Goal: Task Accomplishment & Management: Complete application form

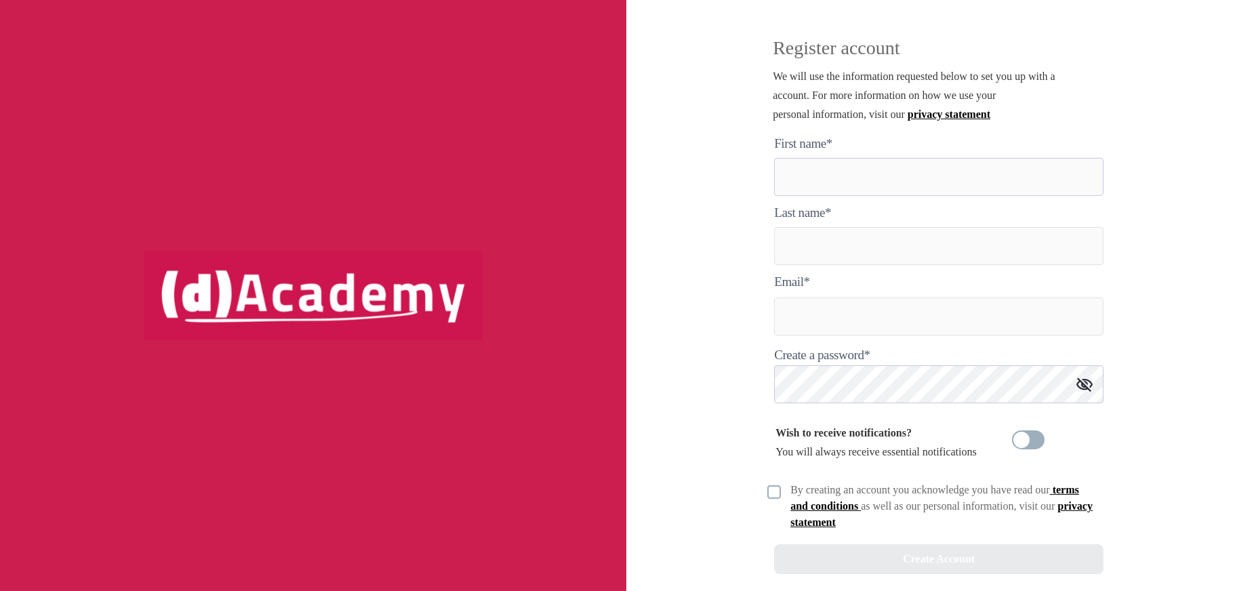
click at [850, 173] on here "text" at bounding box center [938, 177] width 329 height 38
type here "*****"
type input "******"
drag, startPoint x: 811, startPoint y: 319, endPoint x: 1023, endPoint y: 321, distance: 212.8
click at [1023, 321] on input "**********" at bounding box center [938, 317] width 329 height 38
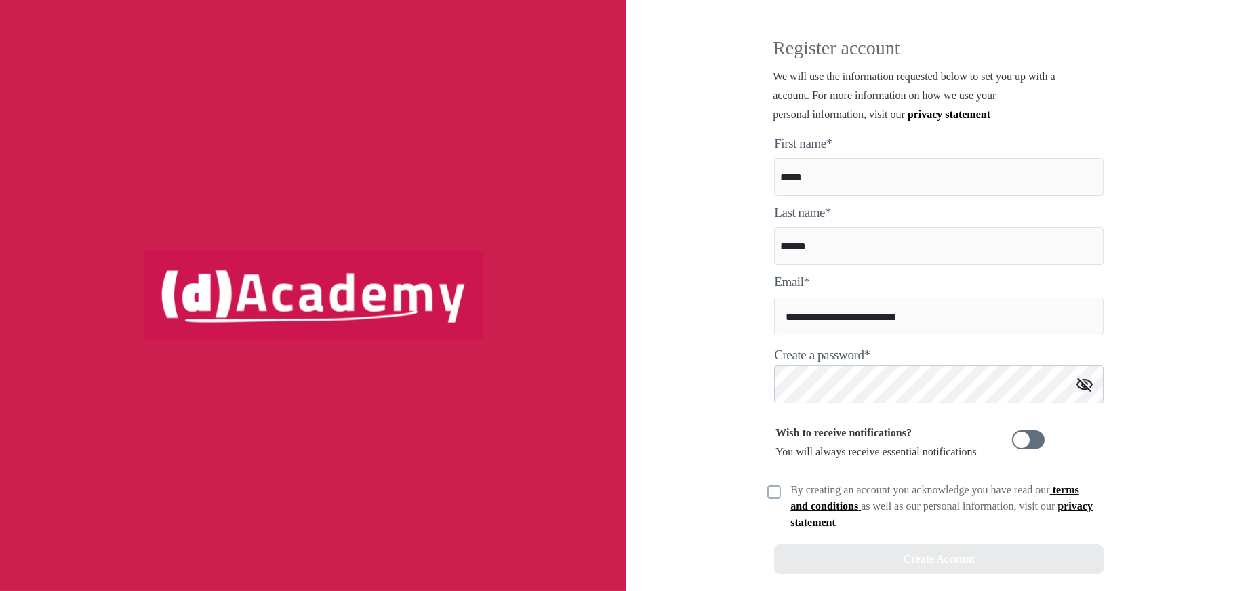
click at [1025, 443] on span at bounding box center [1028, 439] width 33 height 19
click at [773, 497] on img at bounding box center [774, 492] width 14 height 14
click at [917, 316] on input "**********" at bounding box center [938, 317] width 329 height 38
type input "**********"
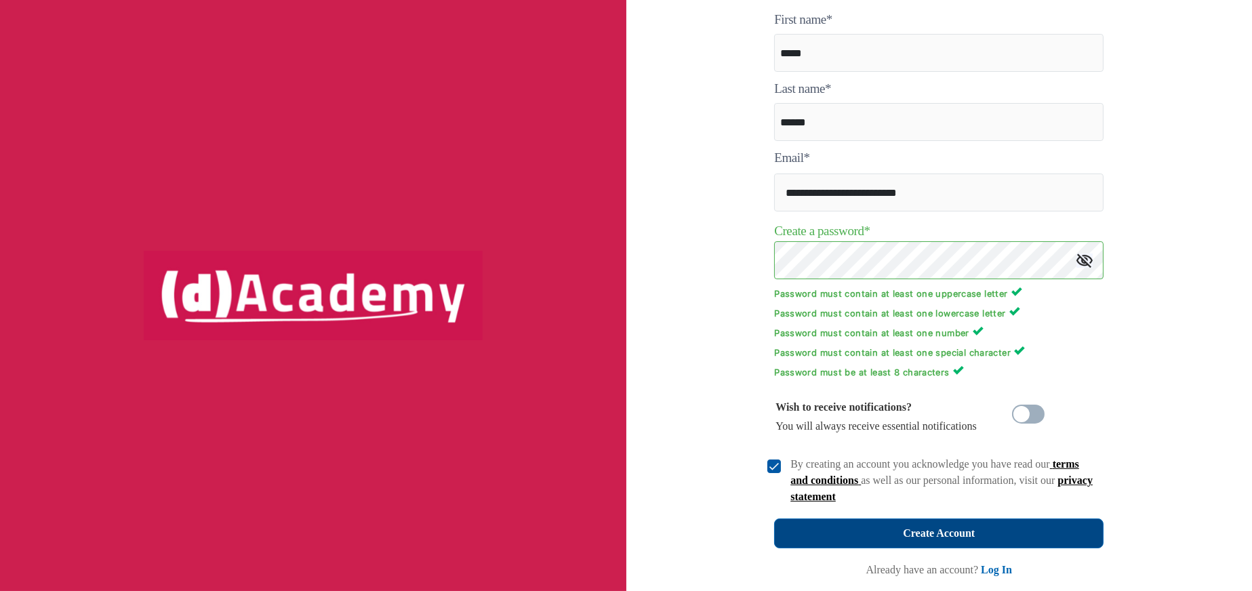
click at [1002, 533] on button "Create Account" at bounding box center [938, 534] width 329 height 30
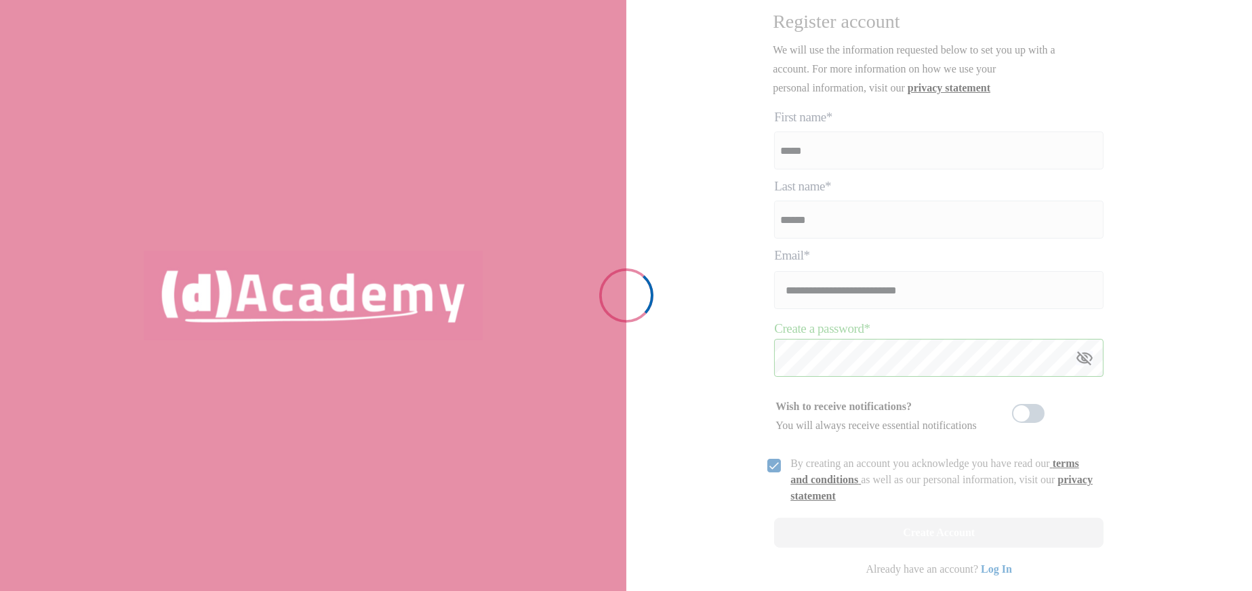
scroll to position [26, 0]
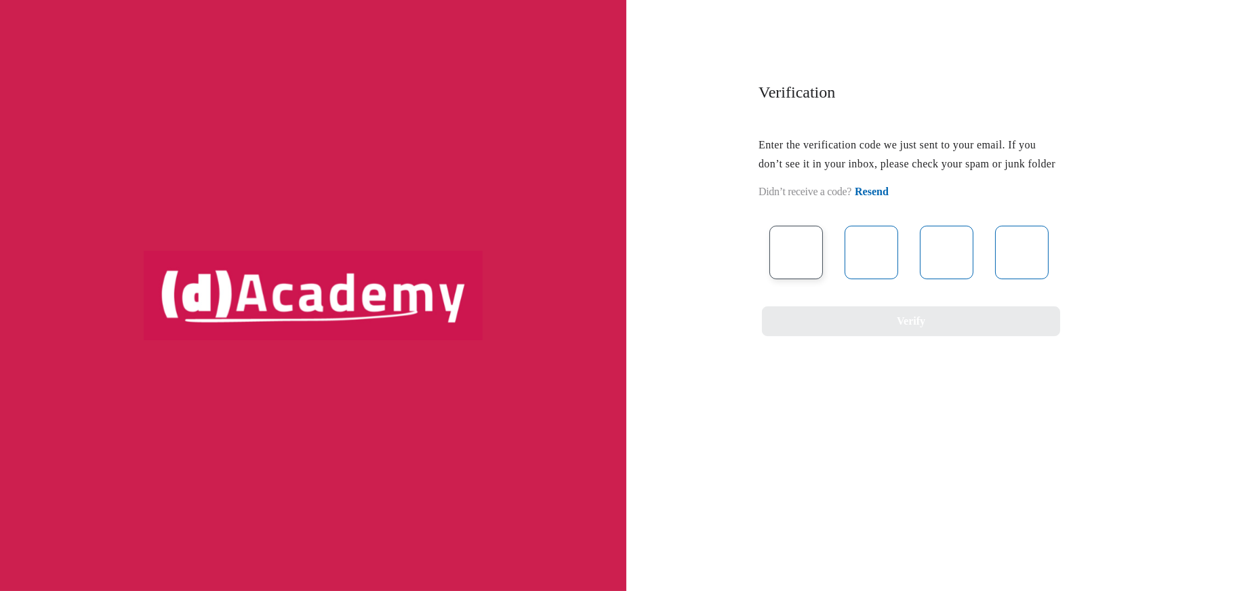
click at [788, 272] on input "text" at bounding box center [796, 253] width 54 height 54
drag, startPoint x: 765, startPoint y: 289, endPoint x: 784, endPoint y: 280, distance: 20.6
click at [773, 279] on div at bounding box center [907, 253] width 298 height 54
click at [796, 270] on input "text" at bounding box center [796, 253] width 54 height 54
type input "*"
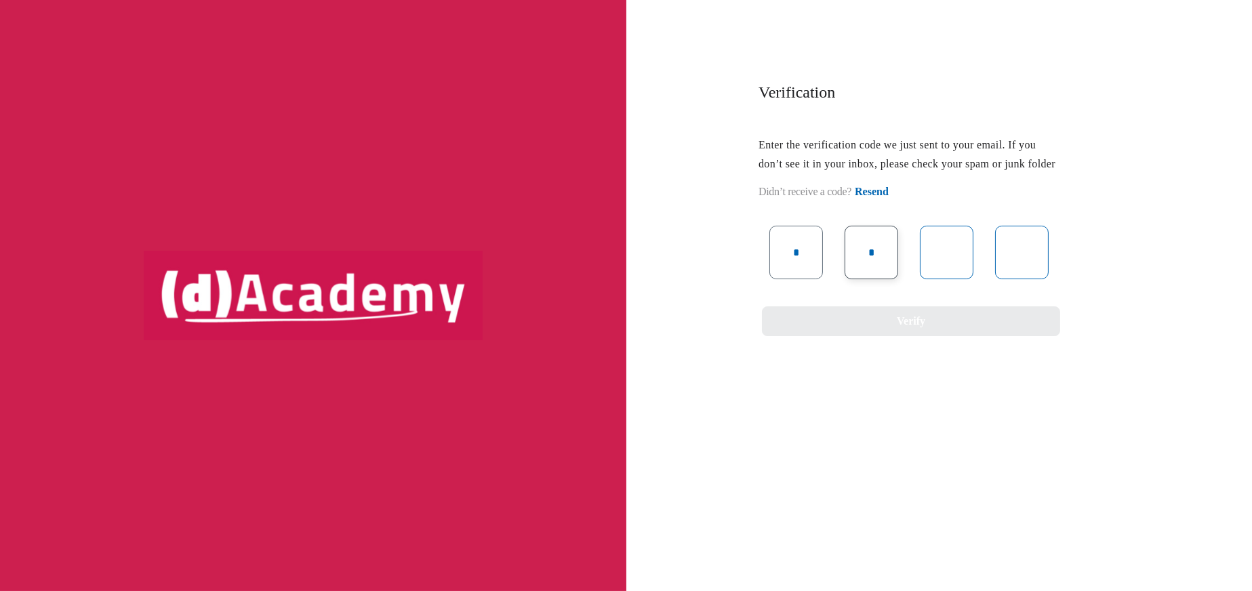
type input "*"
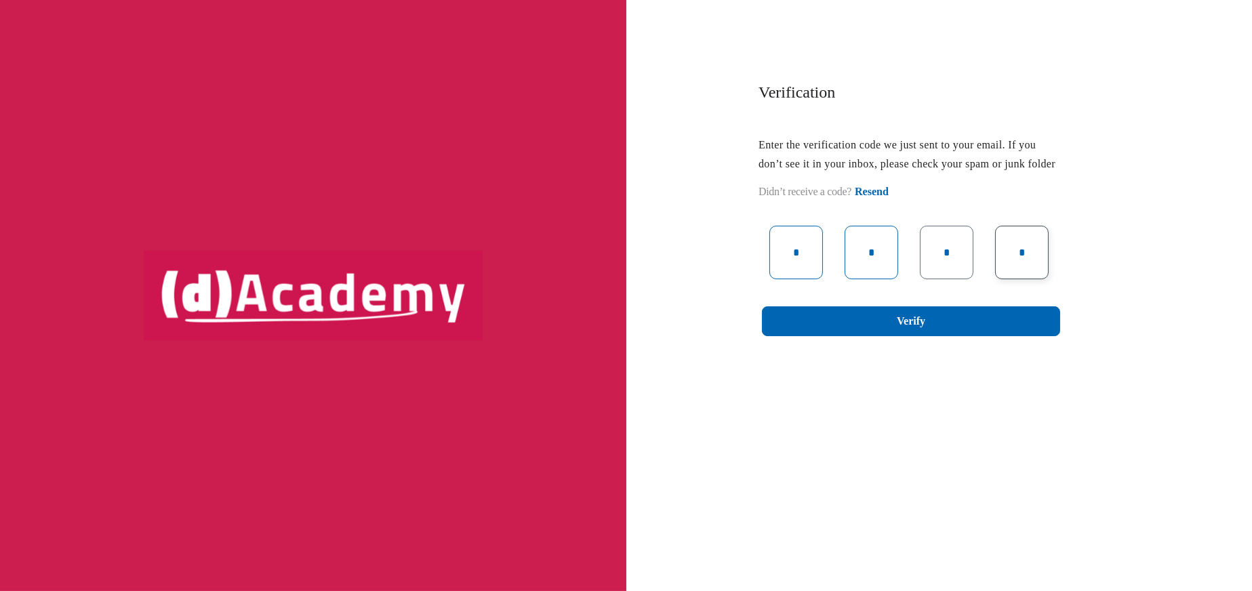
type input "*"
click at [941, 271] on input "*" at bounding box center [947, 253] width 54 height 54
type input "*"
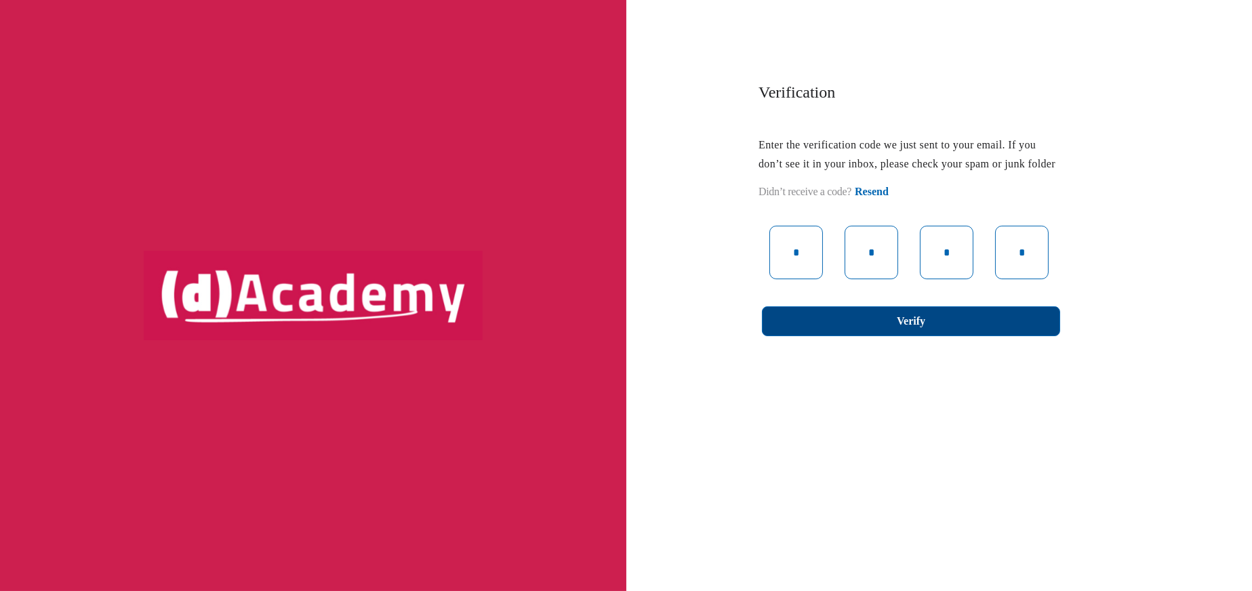
click at [912, 331] on div "Verify" at bounding box center [911, 321] width 28 height 19
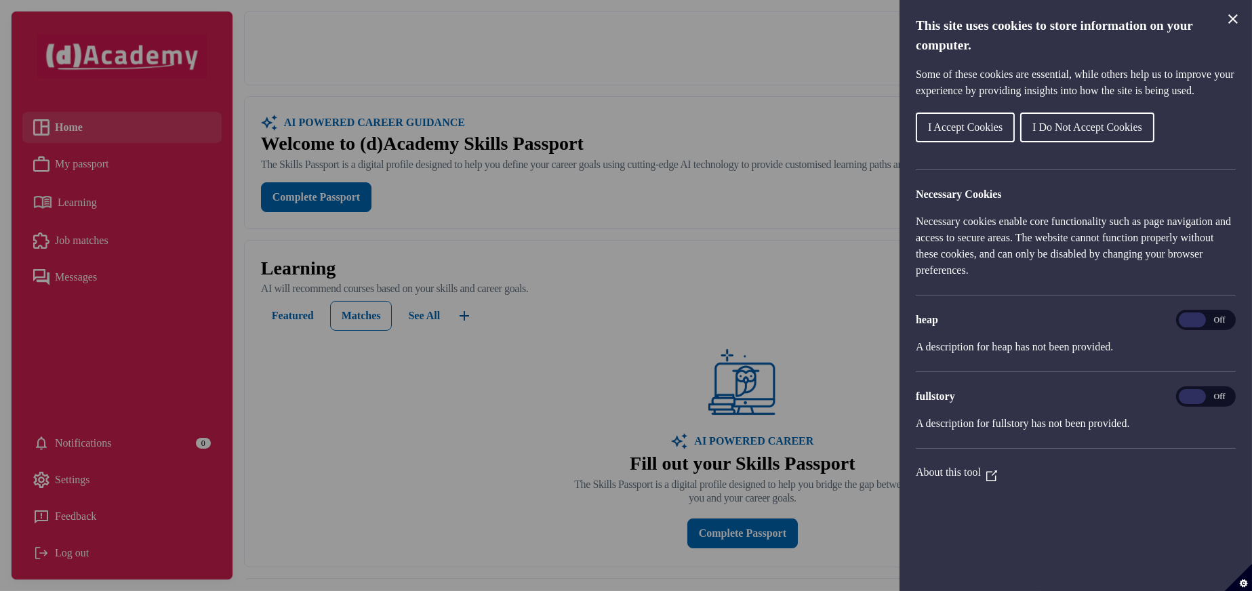
click at [981, 133] on span "I Accept Cookies" at bounding box center [965, 127] width 75 height 12
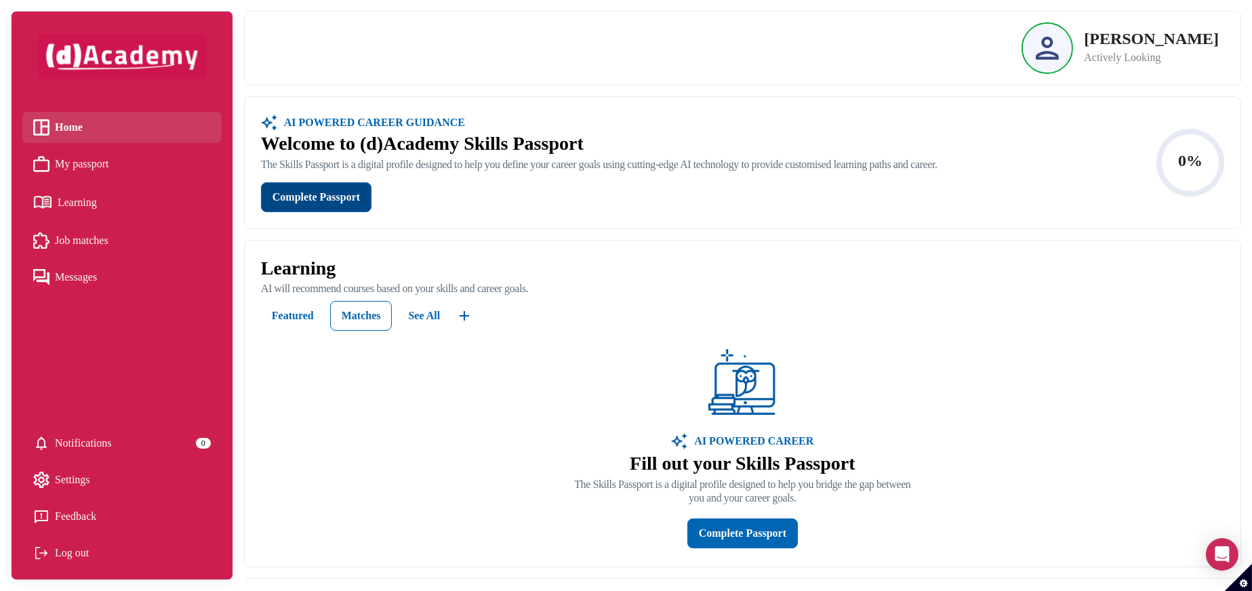
click at [355, 202] on div "Complete Passport" at bounding box center [315, 197] width 87 height 19
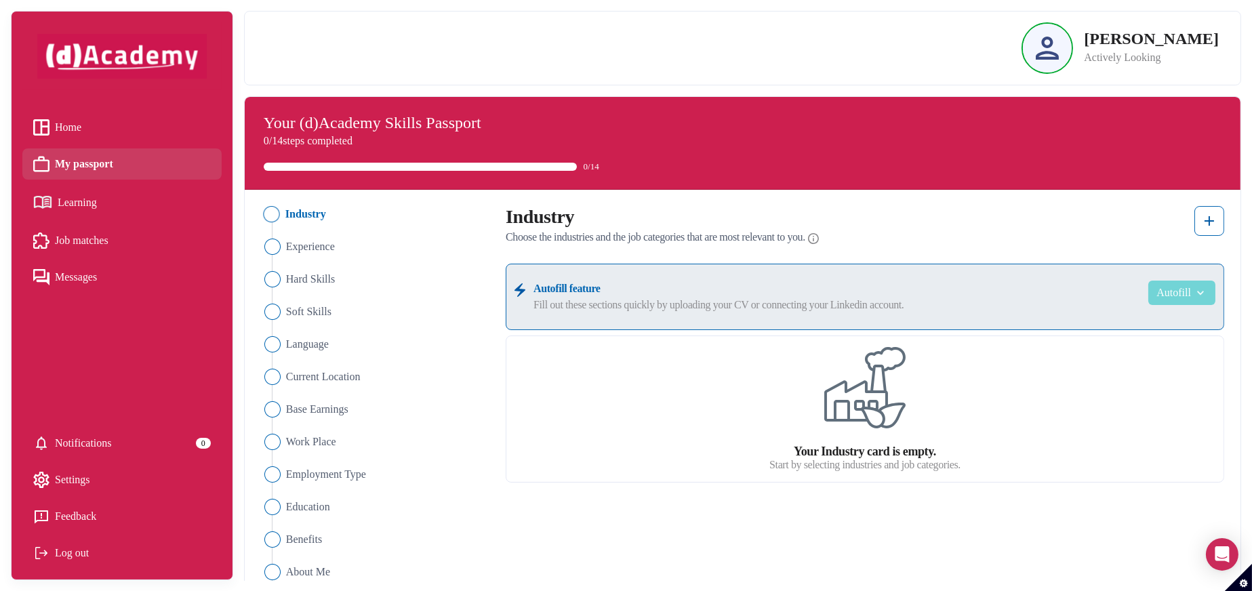
click at [1194, 287] on img "button" at bounding box center [1199, 293] width 16 height 14
click at [1018, 419] on div "Your Industry card is empty. Start by selecting industries and job categories." at bounding box center [865, 409] width 718 height 147
click at [1208, 223] on img at bounding box center [1209, 221] width 16 height 16
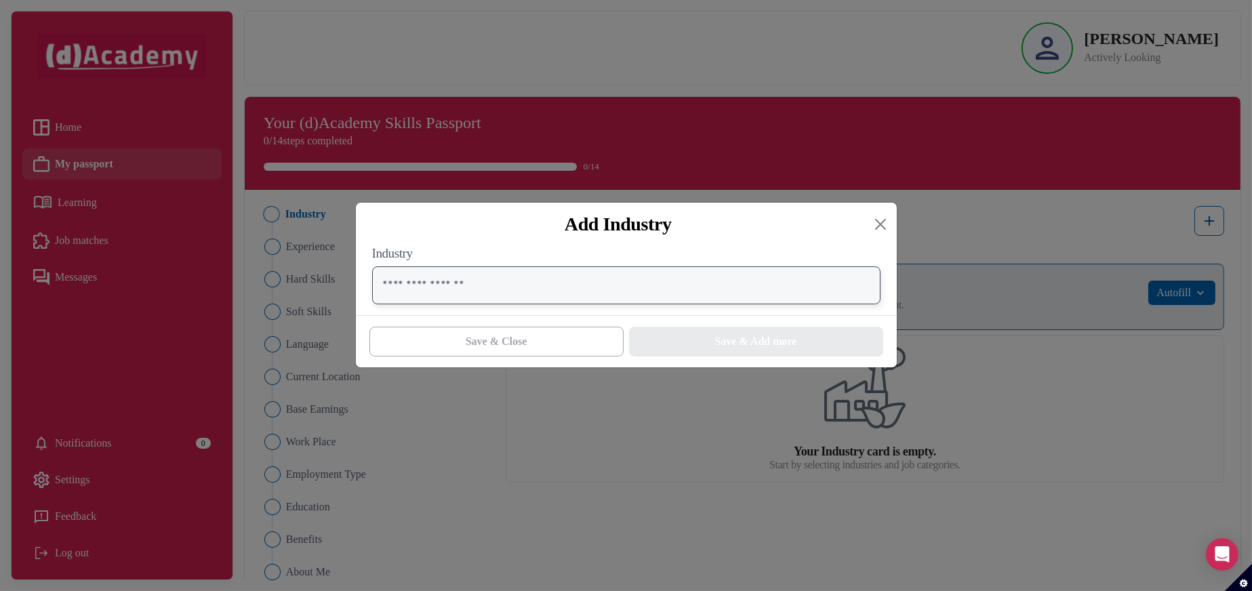
click at [489, 294] on input "text" at bounding box center [626, 285] width 508 height 38
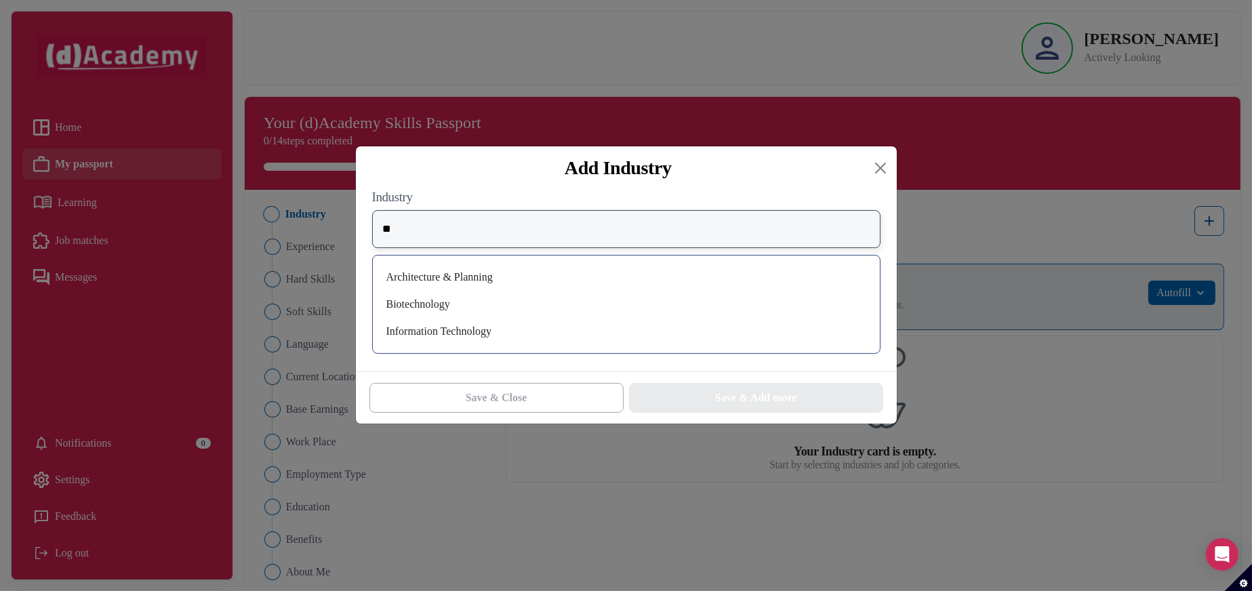
type input "*"
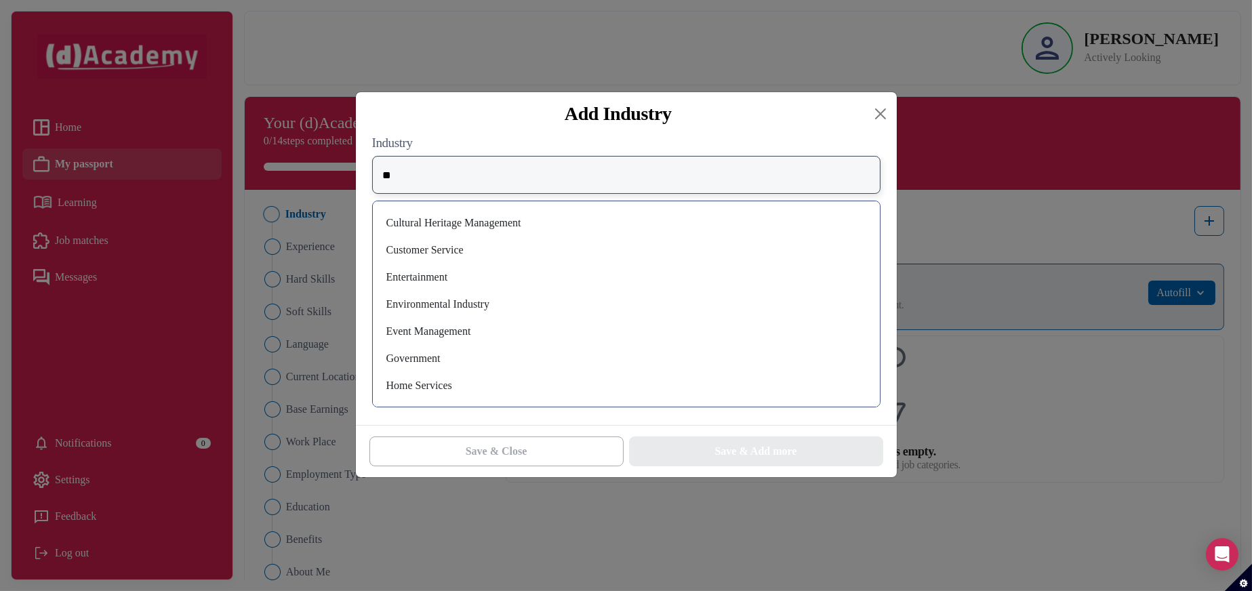
type input "*"
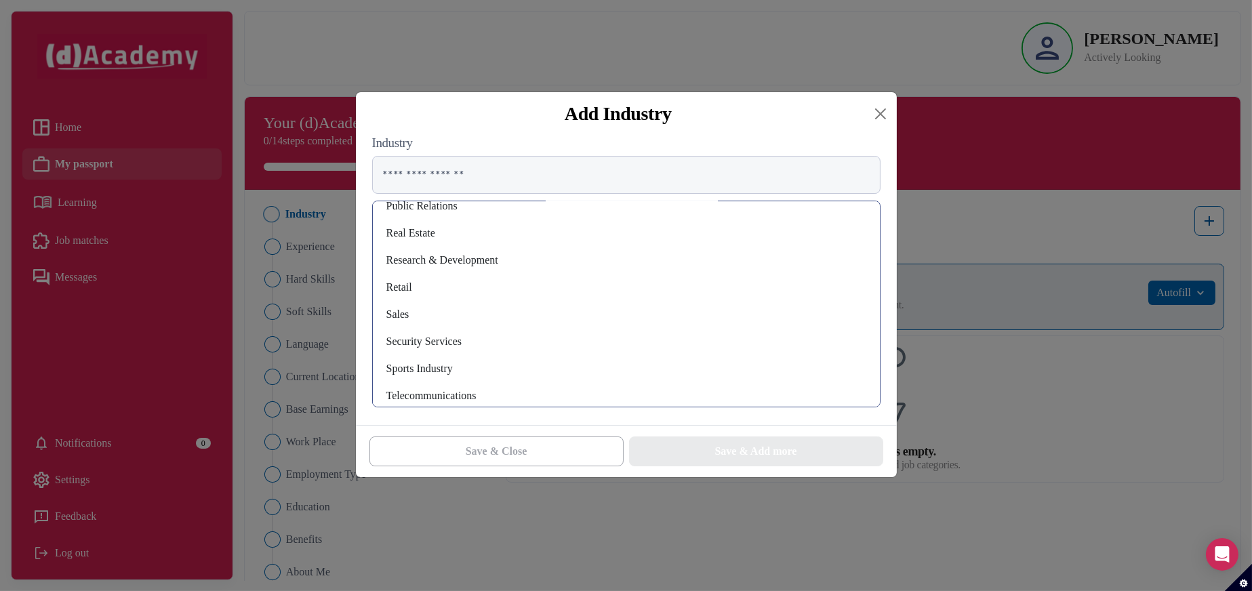
click at [474, 259] on div "Research & Development" at bounding box center [626, 260] width 485 height 22
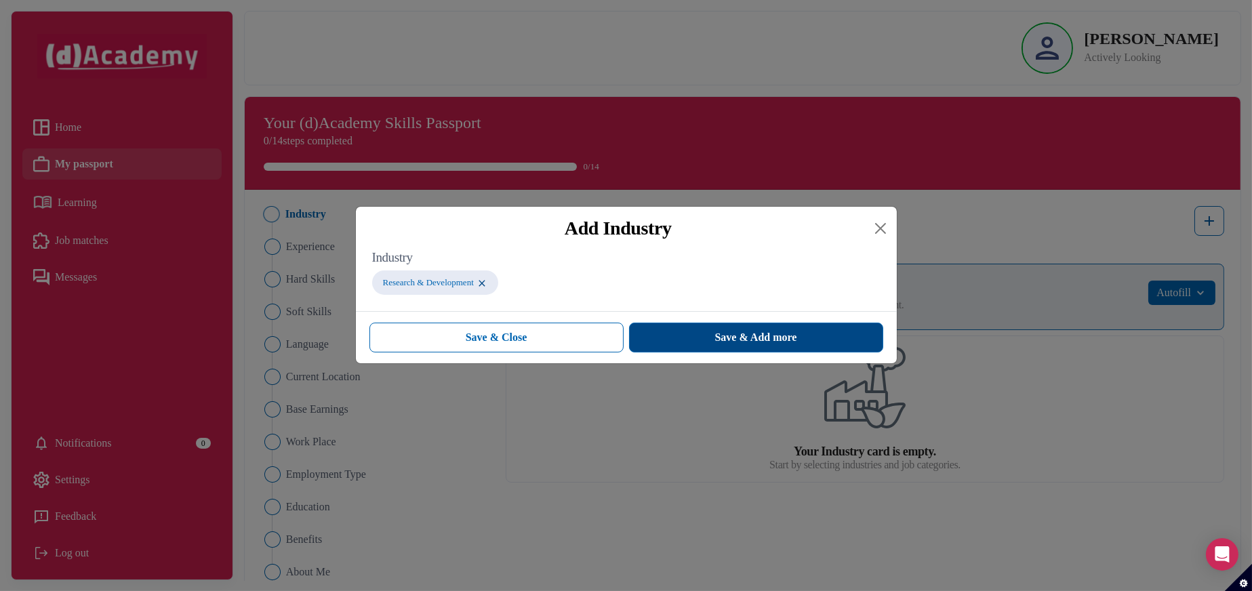
click at [689, 344] on button "Save & Add more" at bounding box center [756, 338] width 254 height 30
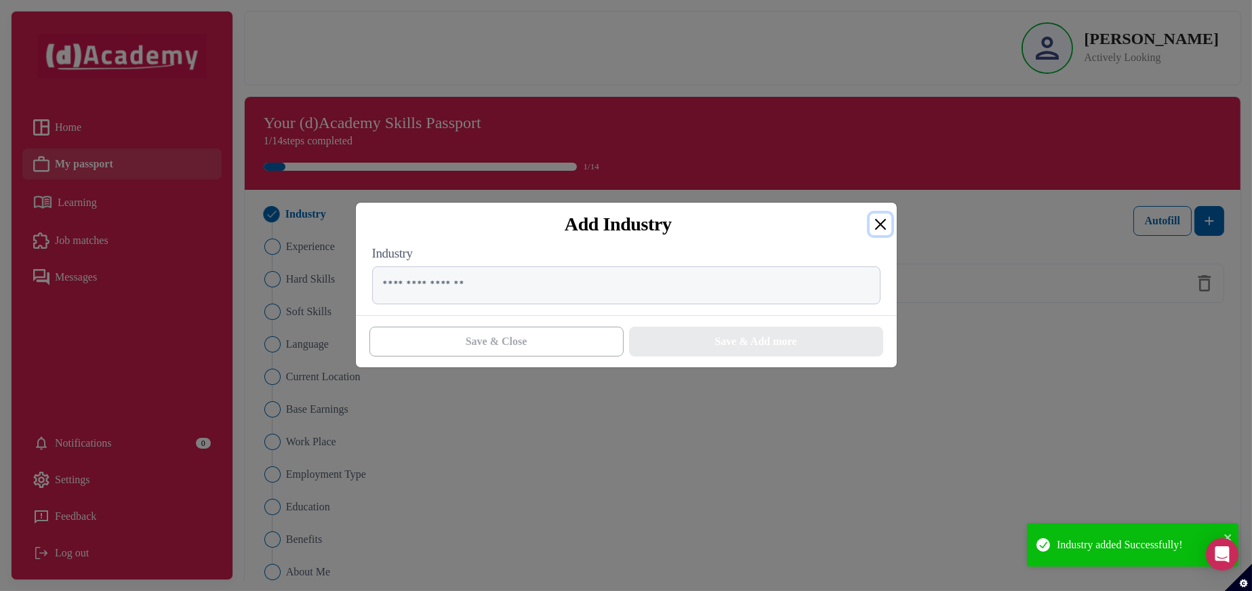
click at [880, 217] on button "Close" at bounding box center [881, 225] width 22 height 22
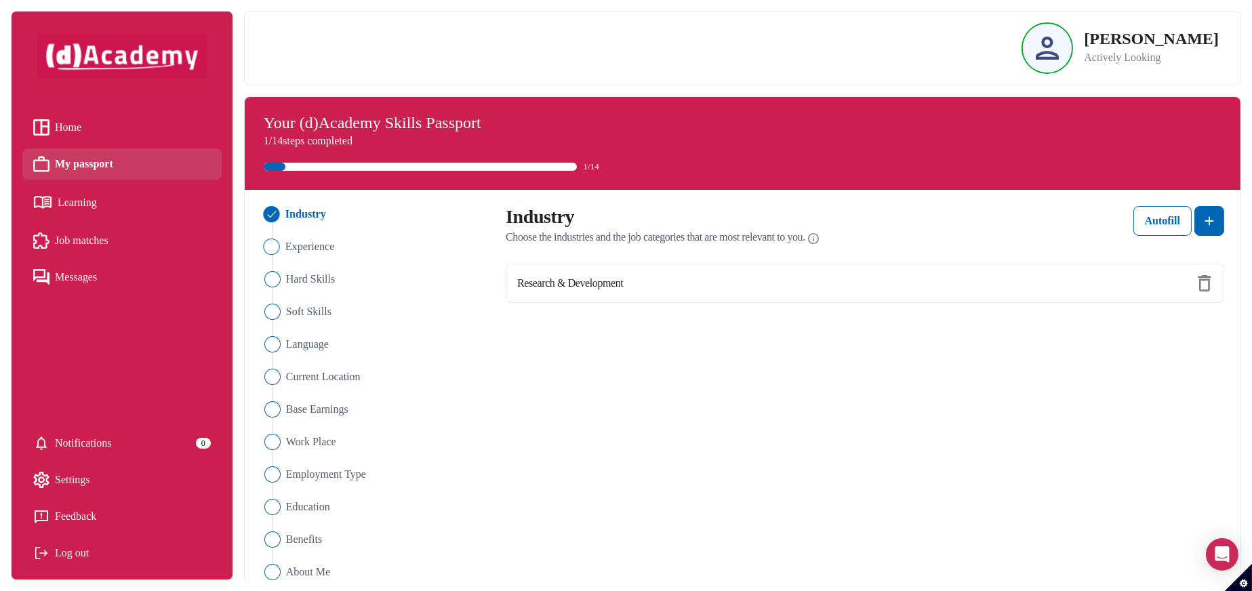
click at [309, 241] on span "Experience" at bounding box center [309, 247] width 49 height 16
